Goal: Task Accomplishment & Management: Complete application form

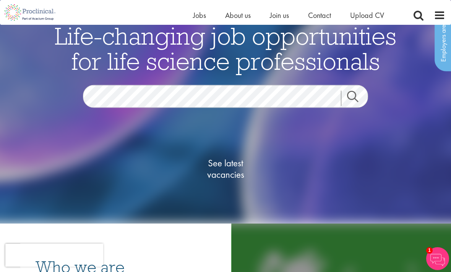
scroll to position [35, 0]
click at [184, 9] on div "Home Jobs About us Join us Contact Upload CV" at bounding box center [222, 12] width 445 height 25
click at [183, 9] on div "Home Jobs About us Join us Contact Upload CV" at bounding box center [222, 12] width 445 height 25
click at [199, 19] on span "Jobs" at bounding box center [199, 15] width 13 height 10
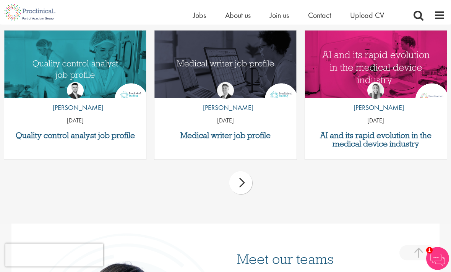
scroll to position [1008, 0]
click at [238, 19] on span "About us" at bounding box center [238, 15] width 26 height 10
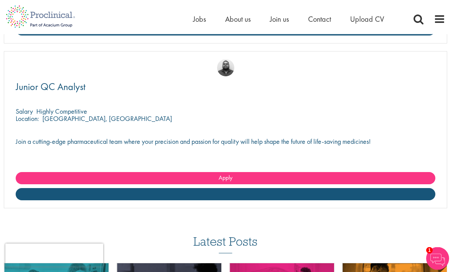
scroll to position [2698, 0]
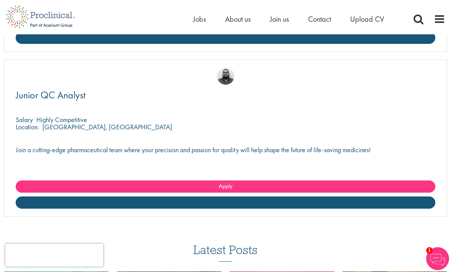
click at [310, 181] on link "Apply" at bounding box center [225, 187] width 419 height 12
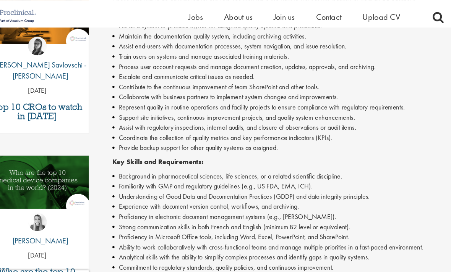
scroll to position [278, 0]
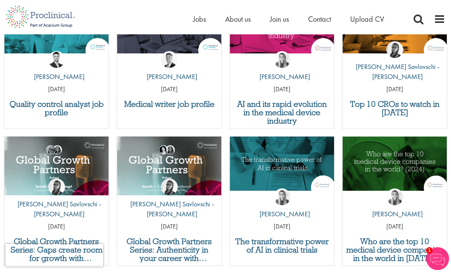
scroll to position [2971, 0]
